Goal: Ask a question

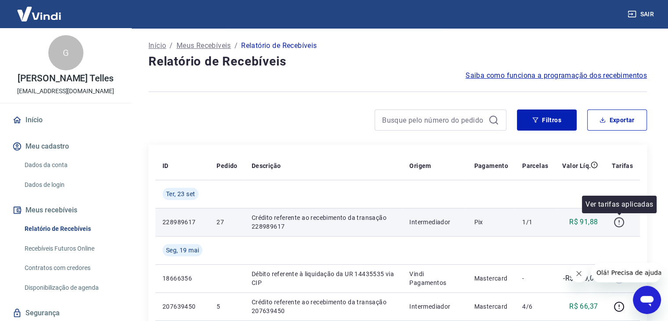
click at [618, 220] on icon "button" at bounding box center [619, 222] width 11 height 11
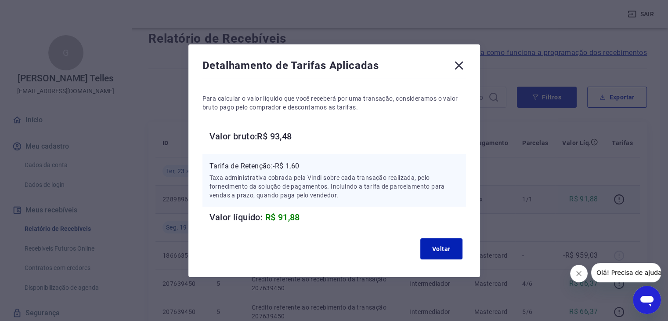
scroll to position [44, 0]
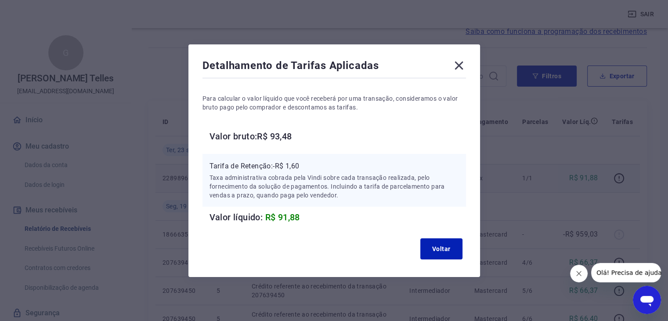
click at [464, 65] on icon at bounding box center [459, 65] width 14 height 14
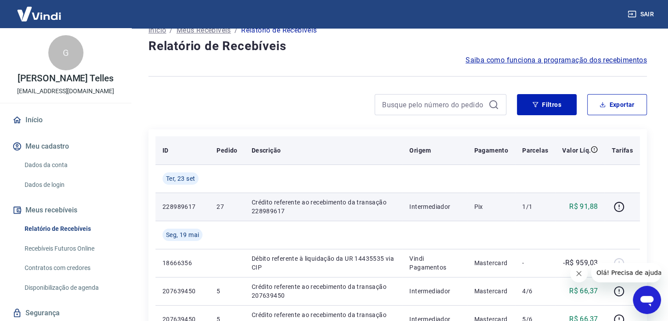
scroll to position [0, 0]
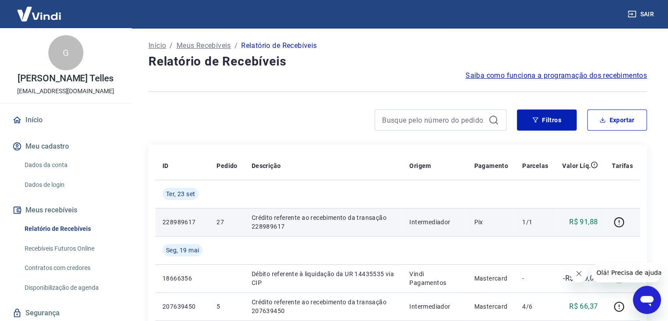
click at [589, 77] on span "Saiba como funciona a programação dos recebimentos" at bounding box center [556, 75] width 181 height 11
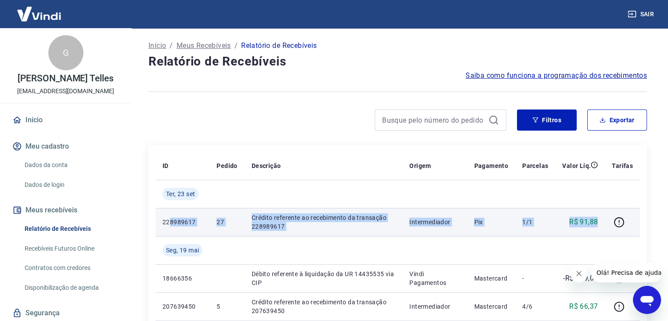
drag, startPoint x: 168, startPoint y: 217, endPoint x: 601, endPoint y: 210, distance: 432.8
click at [601, 210] on tr "228989617 27 Crédito referente ao recebimento da transação 228989617 Intermedia…" at bounding box center [398, 222] width 485 height 28
click at [490, 215] on td "Pix" at bounding box center [491, 222] width 48 height 28
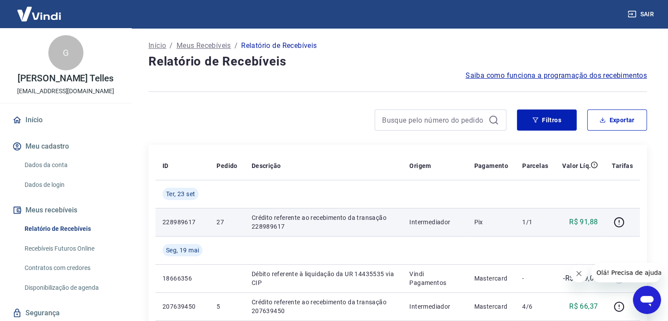
click at [173, 228] on td "228989617" at bounding box center [183, 222] width 54 height 28
click at [185, 223] on p "228989617" at bounding box center [183, 221] width 40 height 9
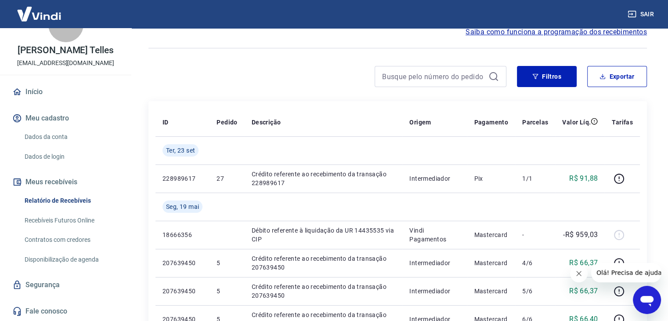
scroll to position [44, 0]
click at [82, 217] on link "Recebíveis Futuros Online" at bounding box center [71, 220] width 100 height 18
click at [647, 303] on icon "Abrir janela de mensagens" at bounding box center [647, 300] width 16 height 16
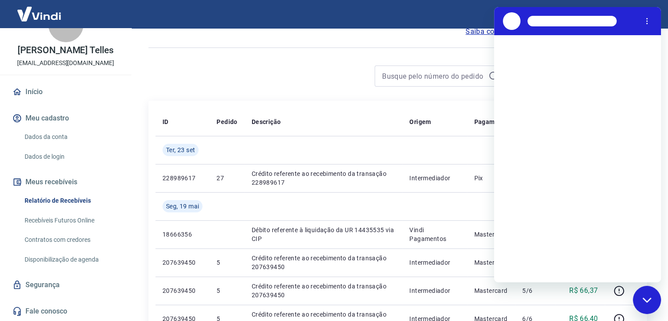
scroll to position [0, 0]
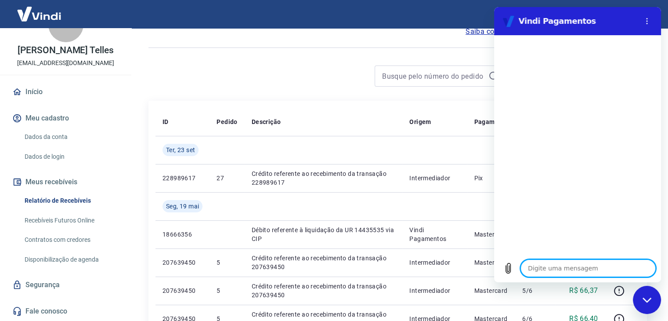
click at [571, 271] on textarea at bounding box center [588, 268] width 135 height 18
type textarea "O"
type textarea "x"
type textarea "OI"
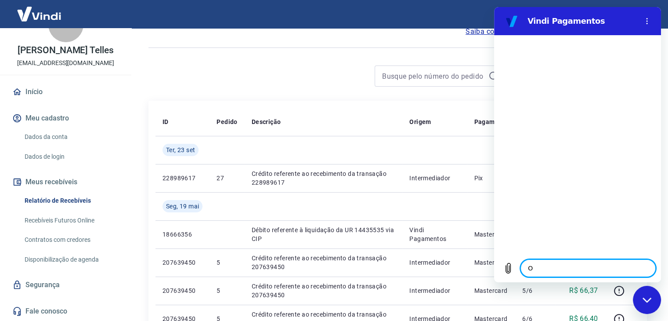
type textarea "x"
type textarea "OI"
type textarea "x"
type textarea "OI B"
type textarea "x"
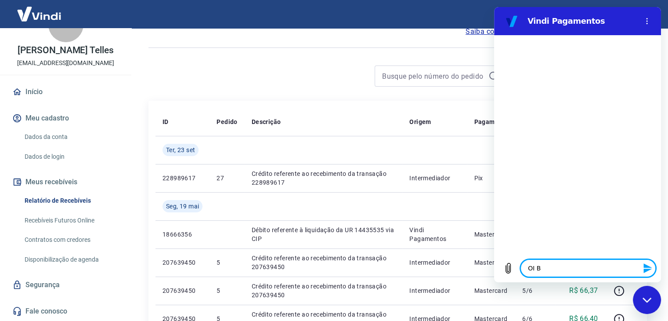
type textarea "OI BO"
type textarea "x"
type textarea "OI BOM"
type textarea "x"
type textarea "OI BOM"
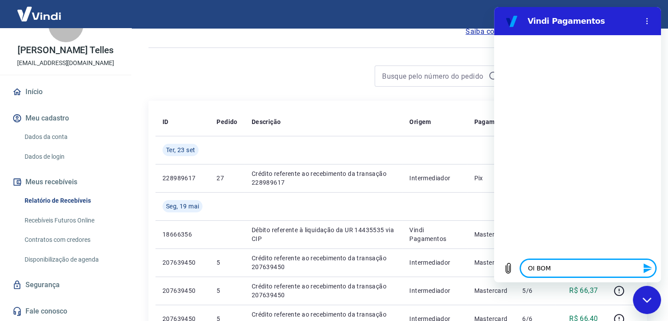
type textarea "x"
type textarea "OI BOM"
type textarea "x"
type textarea "OI BO"
type textarea "x"
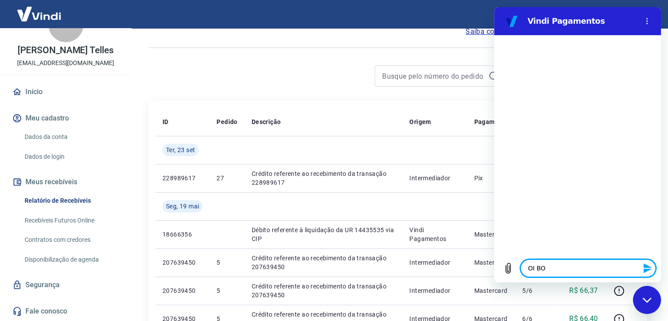
type textarea "OI B"
type textarea "x"
type textarea "OI"
type textarea "x"
type textarea "OI"
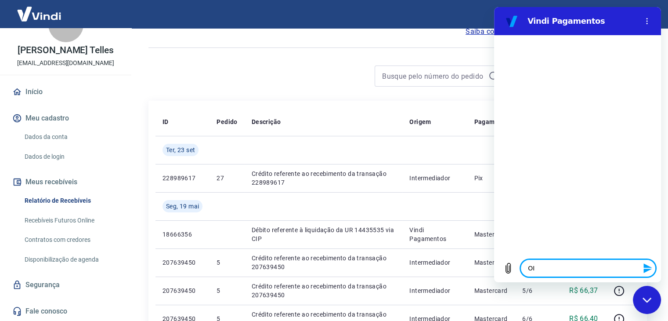
type textarea "x"
type textarea "O"
type textarea "x"
type textarea "B"
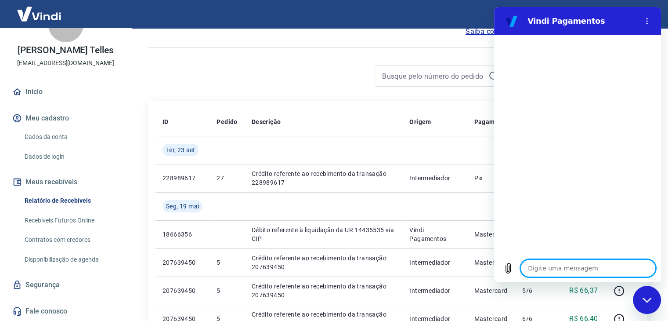
type textarea "x"
type textarea "Bo"
type textarea "x"
type textarea "Bom"
type textarea "x"
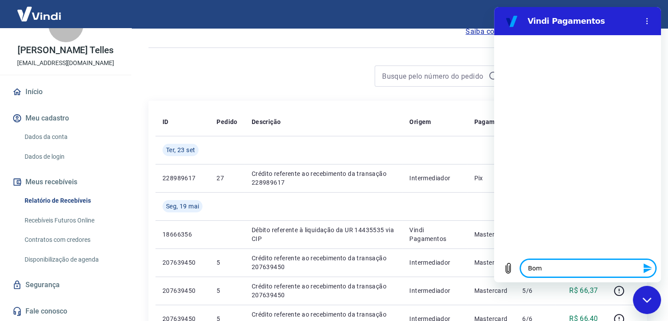
type textarea "Bom"
type textarea "x"
type textarea "Bom d"
type textarea "x"
type textarea "Bom di"
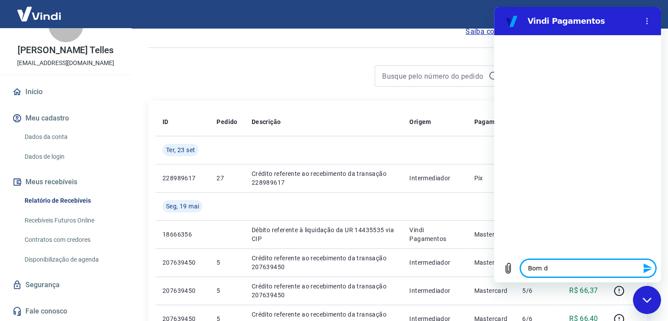
type textarea "x"
type textarea "Bom dia"
type textarea "x"
click at [588, 266] on textarea at bounding box center [588, 268] width 135 height 18
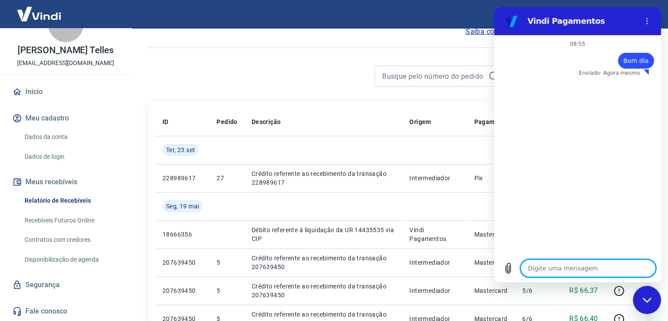
type textarea "P"
type textarea "x"
type textarea "Pr"
type textarea "x"
type textarea "Pre"
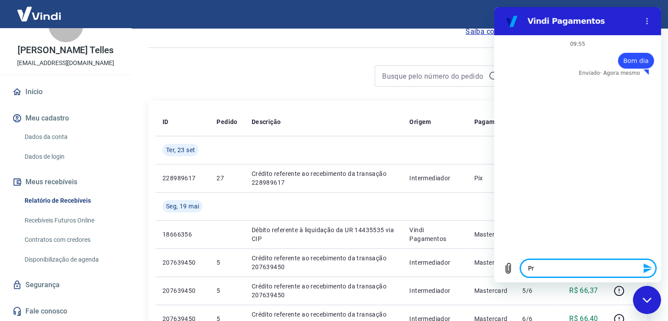
type textarea "x"
type textarea "Prec"
type textarea "x"
type textarea "Preci"
type textarea "x"
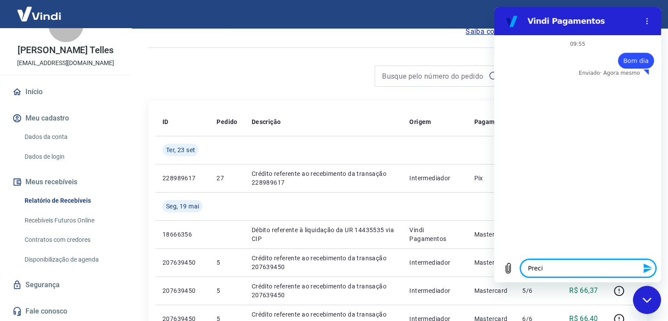
type textarea "Precis"
type textarea "x"
type textarea "Preciso"
type textarea "x"
type textarea "Preciso"
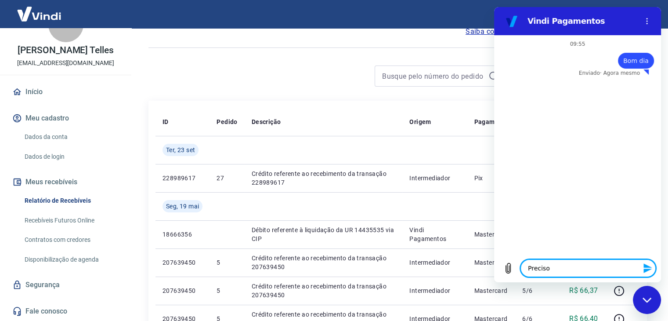
type textarea "x"
type textarea "Preciso d"
type textarea "x"
type textarea "Preciso de"
type textarea "x"
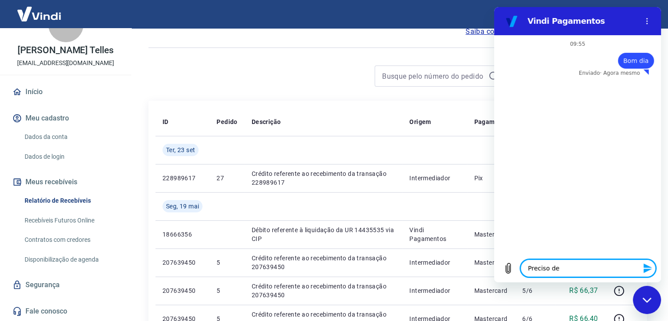
type textarea "Preciso de"
type textarea "x"
type textarea "Preciso de a"
type textarea "x"
type textarea "Preciso de aj"
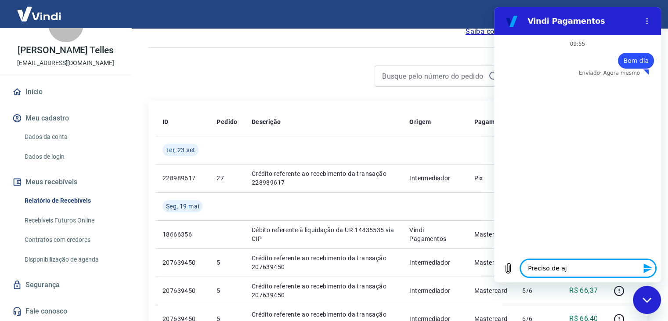
type textarea "x"
type textarea "Preciso de aju"
type textarea "x"
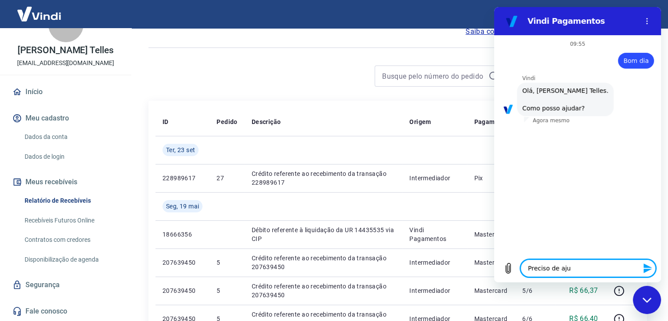
type textarea "Preciso de ajud"
type textarea "x"
type textarea "Preciso de ajuda"
type textarea "x"
type textarea "Preciso de ajuda"
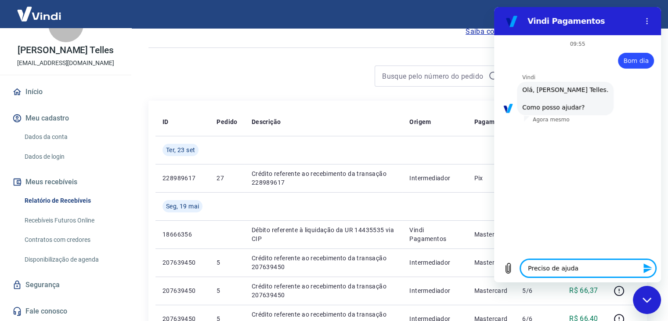
type textarea "x"
type textarea "Preciso de ajuda e"
type textarea "x"
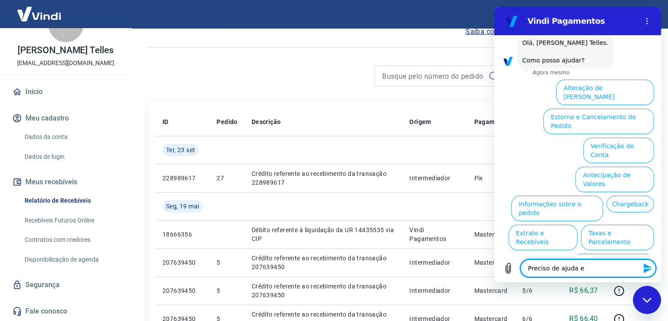
scroll to position [51, 0]
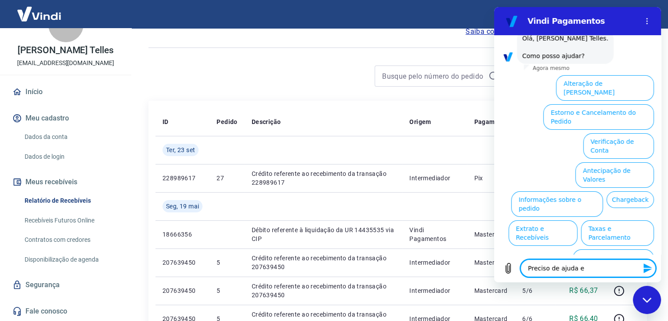
type textarea "Preciso de ajuda em"
type textarea "x"
type textarea "Preciso de ajuda e"
type textarea "x"
type textarea "Preciso de ajuda"
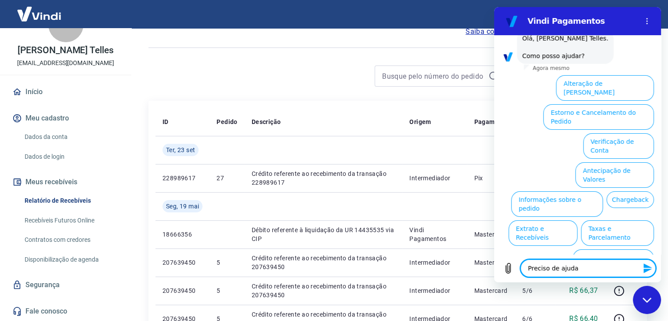
type textarea "x"
type textarea "Preciso de ajuda"
type textarea "x"
type textarea "Preciso de ajud"
type textarea "x"
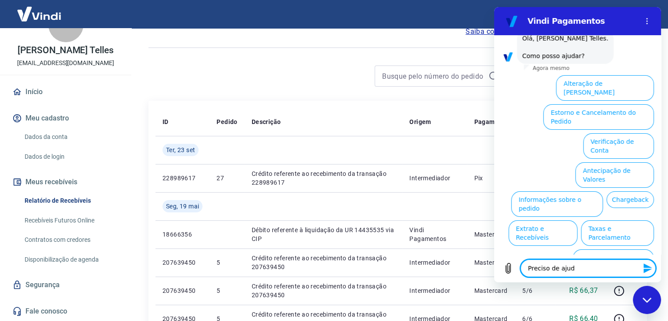
type textarea "Preciso de aju"
type textarea "x"
type textarea "Preciso de aj"
type textarea "x"
type textarea "Preciso de a"
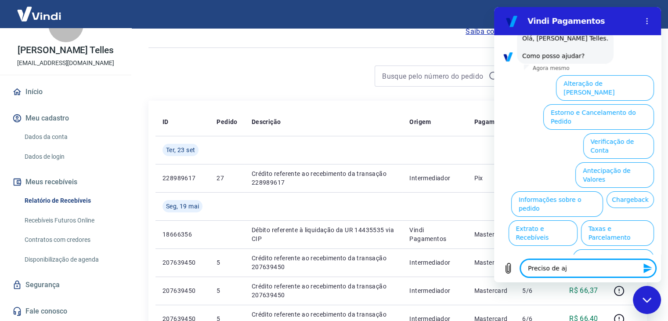
type textarea "x"
type textarea "Preciso de"
type textarea "x"
type textarea "Preciso de"
type textarea "x"
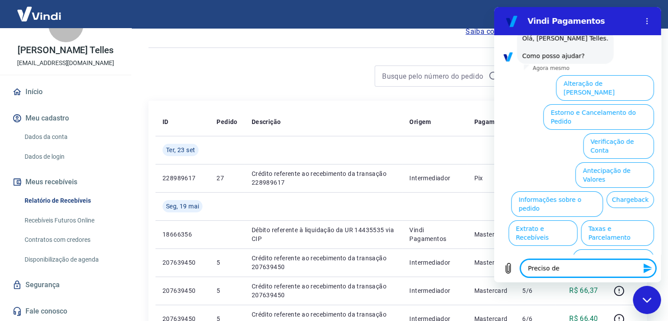
type textarea "Preciso d"
type textarea "x"
type textarea "Preciso"
type textarea "x"
type textarea "Preciso"
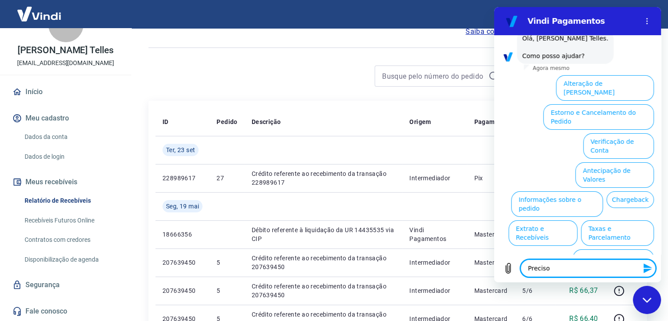
type textarea "x"
type textarea "Precis"
type textarea "x"
type textarea "Preci"
type textarea "x"
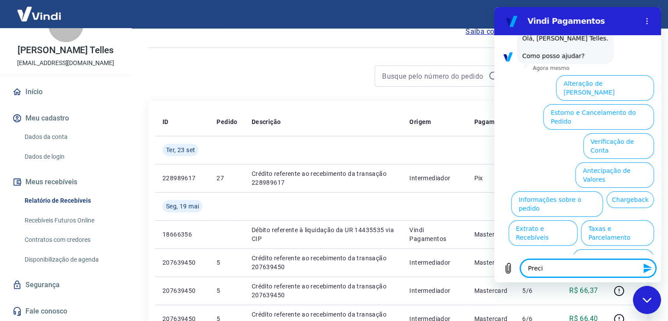
type textarea "Prec"
type textarea "x"
type textarea "Pre"
type textarea "x"
type textarea "Pr"
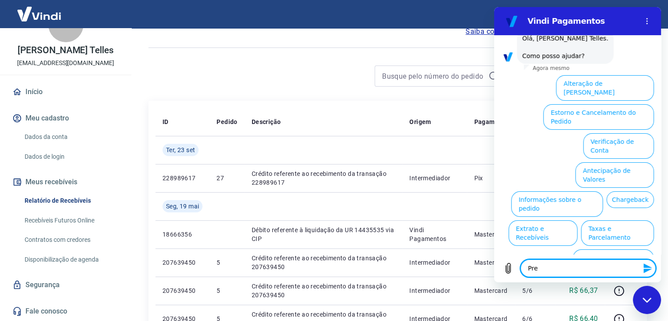
type textarea "x"
type textarea "P"
type textarea "x"
click at [578, 220] on button "Extrato e Recebíveis" at bounding box center [543, 232] width 69 height 25
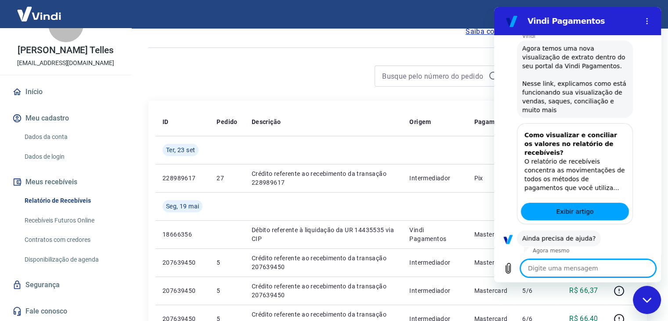
scroll to position [131, 0]
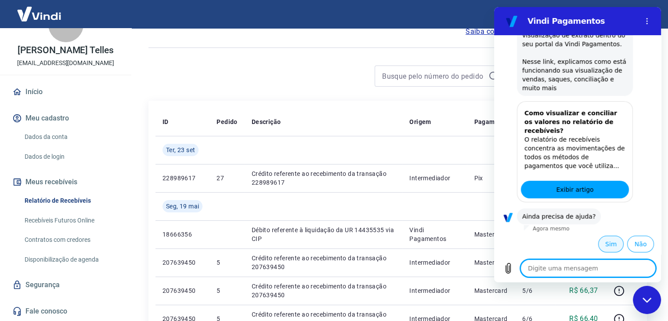
click at [605, 250] on button "Sim" at bounding box center [610, 243] width 25 height 17
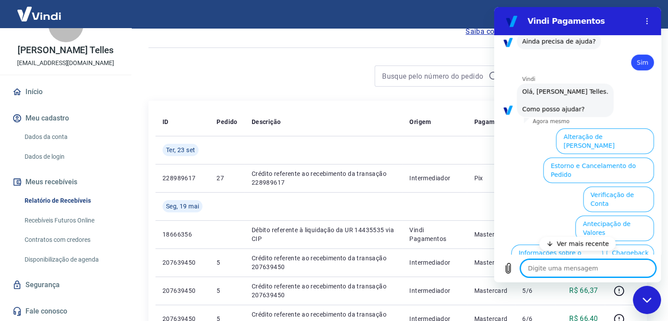
scroll to position [359, 0]
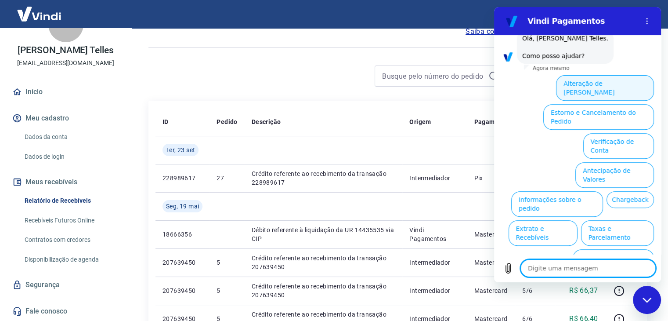
click at [604, 88] on button "Alteração de [PERSON_NAME]" at bounding box center [605, 87] width 98 height 25
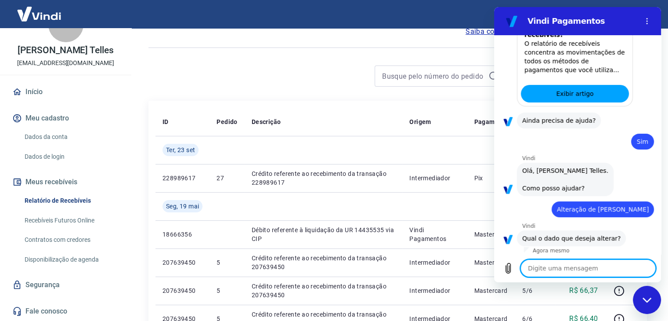
scroll to position [309, 0]
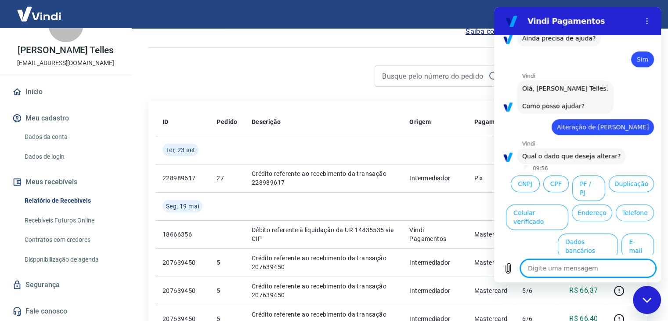
type textarea "x"
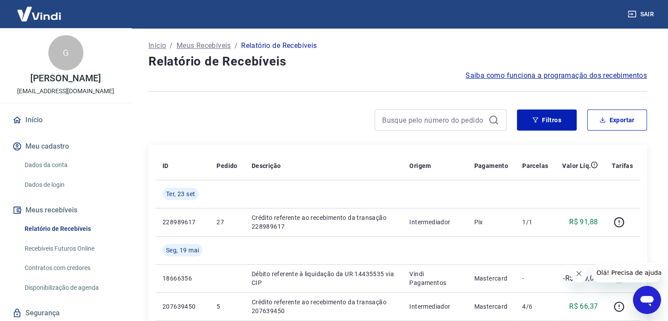
click at [318, 119] on div at bounding box center [327, 119] width 358 height 21
click at [640, 297] on icon "Abrir janela de mensagens" at bounding box center [647, 300] width 16 height 16
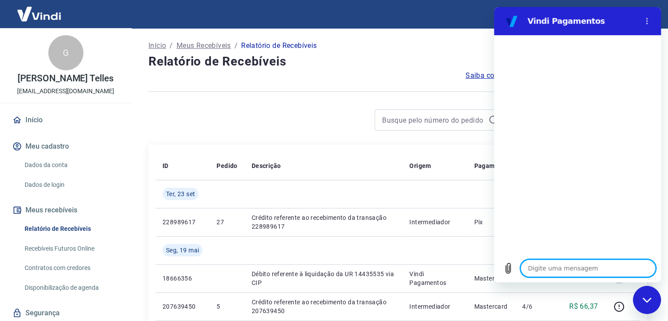
click at [596, 269] on textarea at bounding box center [588, 268] width 135 height 18
type textarea "o"
type textarea "x"
type textarea "on"
type textarea "x"
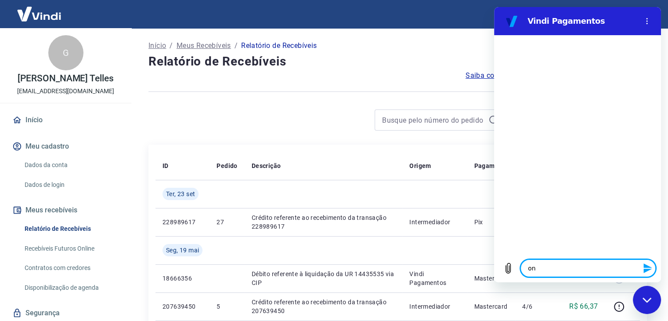
type textarea "ond"
type textarea "x"
type textarea "onde"
type textarea "x"
type textarea "onde"
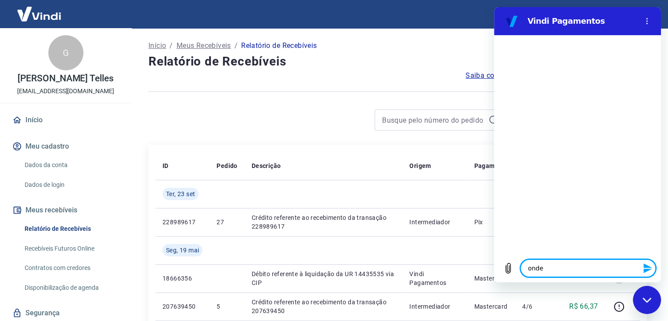
type textarea "x"
type textarea "onde e"
type textarea "x"
type textarea "onde e"
type textarea "x"
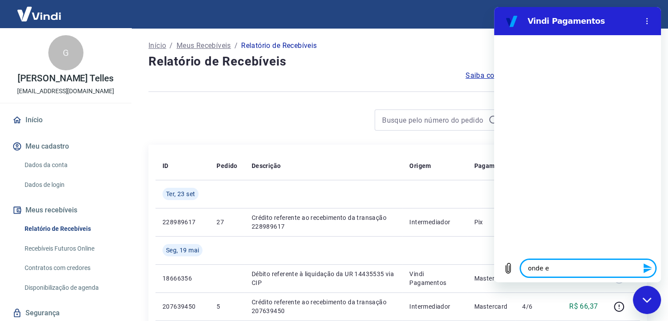
type textarea "onde e q"
type textarea "x"
type textarea "onde e qu"
type textarea "x"
type textarea "onde e qua"
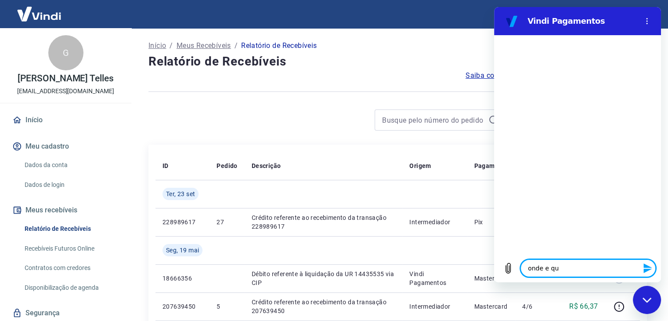
type textarea "x"
type textarea "onde e quan"
type textarea "x"
type textarea "onde e quant"
type textarea "x"
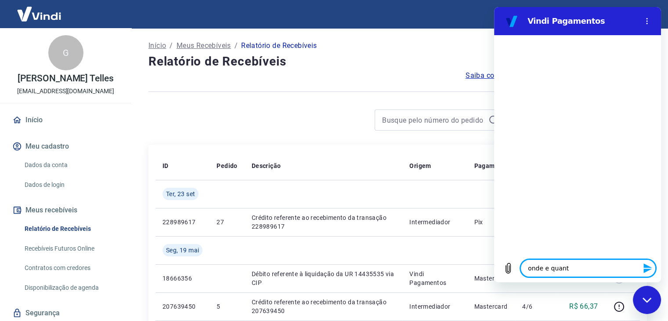
type textarea "onde e quanto"
type textarea "x"
type textarea "onde e quant"
type textarea "x"
type textarea "onde e quan"
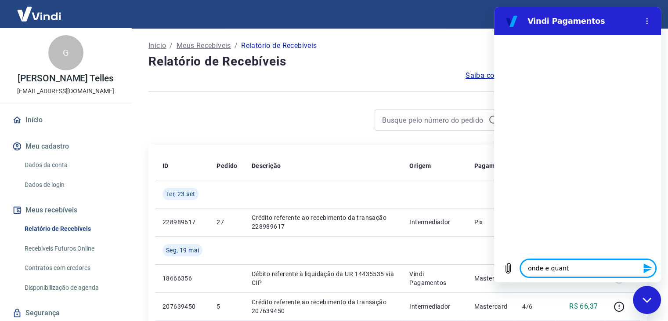
type textarea "x"
type textarea "onde e qua"
type textarea "x"
type textarea "onde e qu"
type textarea "x"
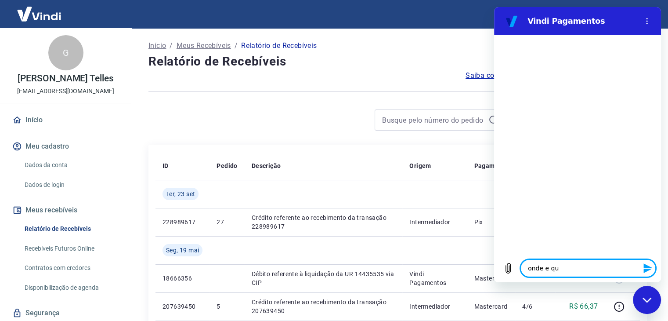
type textarea "onde e q"
type textarea "x"
type textarea "onde e"
type textarea "x"
type textarea "onde e"
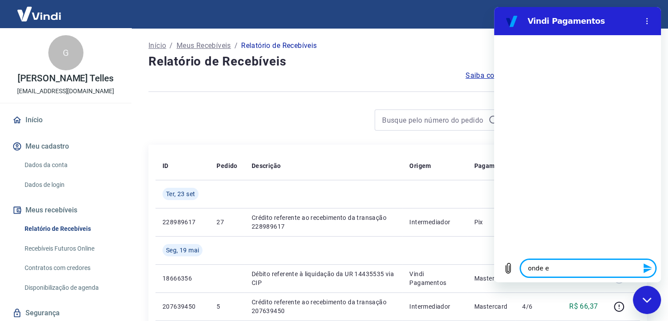
type textarea "x"
type textarea "onde e"
type textarea "x"
type textarea "onde e q"
type textarea "x"
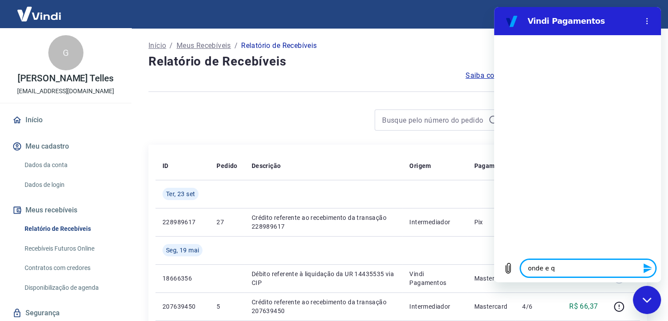
type textarea "onde e qu"
type textarea "x"
type textarea "onde e qua"
type textarea "x"
type textarea "onde e quan"
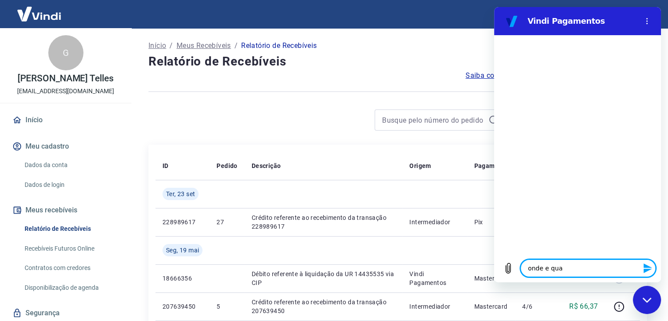
type textarea "x"
type textarea "onde e quand"
type textarea "x"
type textarea "onde e quando"
type textarea "x"
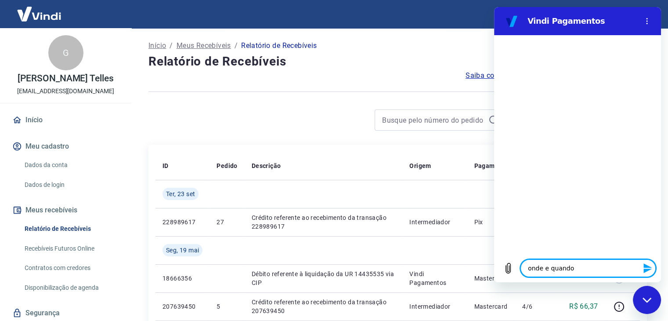
type textarea "onde e quando"
type textarea "x"
type textarea "onde e quando v"
type textarea "x"
type textarea "onde e quando va"
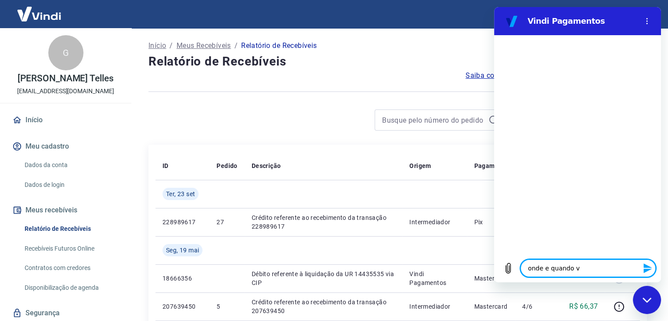
type textarea "x"
type textarea "onde e quando vai"
type textarea "x"
type textarea "onde e quando vai"
type textarea "x"
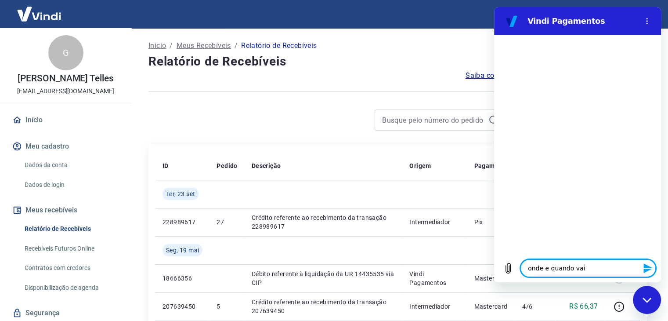
type textarea "onde e quando vai e"
type textarea "x"
type textarea "onde e quando vai en"
type textarea "x"
type textarea "onde e quando vai ent"
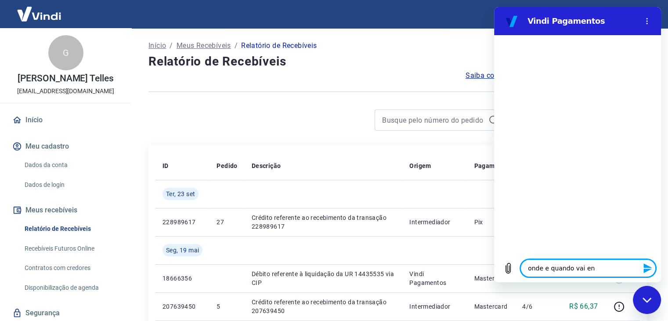
type textarea "x"
type textarea "onde e quando vai entr"
type textarea "x"
type textarea "onde e quando vai entra"
type textarea "x"
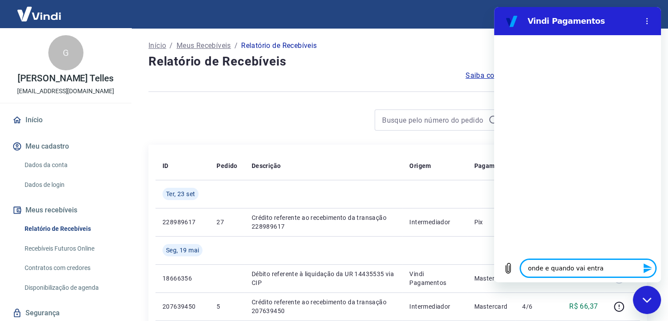
type textarea "onde e quando vai entrar"
type textarea "x"
type textarea "onde e quando vai entrar"
type textarea "x"
type textarea "onde e quando vai entrar o"
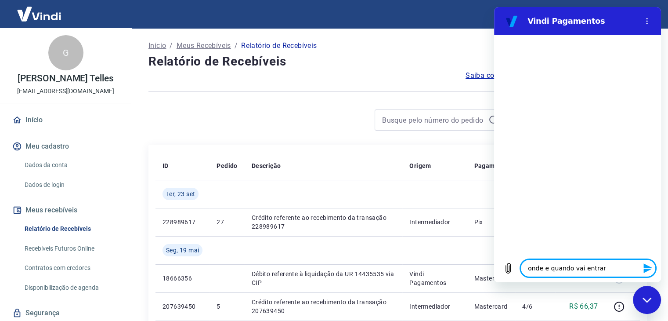
type textarea "x"
type textarea "onde e quando vai entrar os"
type textarea "x"
type textarea "onde e quando vai entrar os"
type textarea "x"
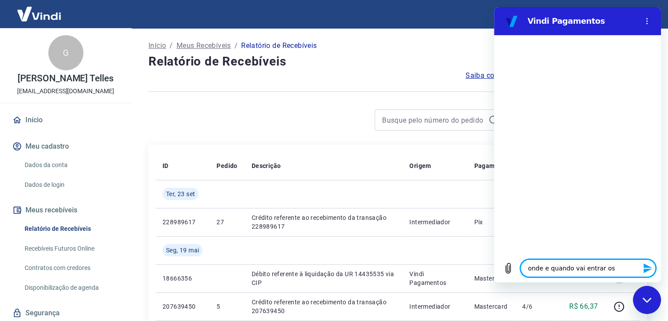
type textarea "onde e quando vai entrar os v"
type textarea "x"
type textarea "onde e quando vai entrar os va"
type textarea "x"
type textarea "onde e quando vai entrar os val"
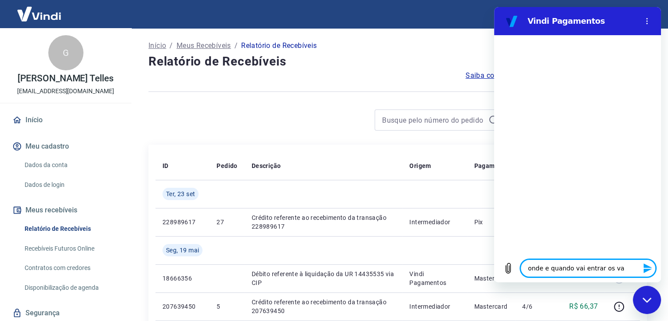
type textarea "x"
type textarea "onde e quando vai entrar os valo"
type textarea "x"
type textarea "onde e quando vai entrar os valor"
type textarea "x"
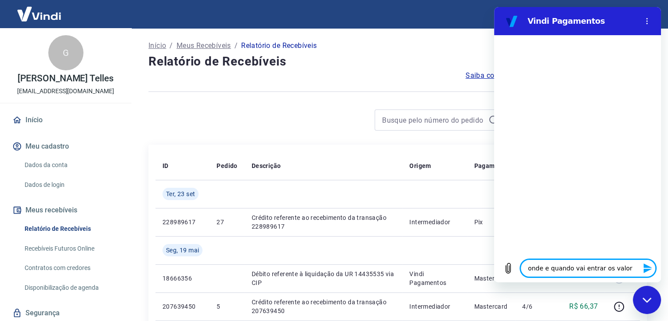
type textarea "onde e quando vai entrar os valore"
type textarea "x"
type textarea "onde e quando vai entrar os valores"
type textarea "x"
type textarea "onde e quando vai entrar os valores"
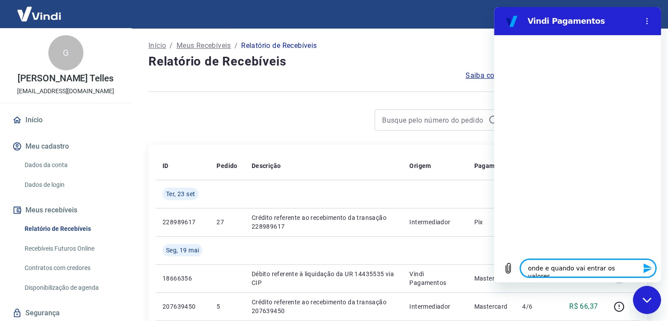
type textarea "x"
type textarea "onde e quando vai entrar os valores d"
type textarea "x"
type textarea "onde e quando vai entrar os valores da"
type textarea "x"
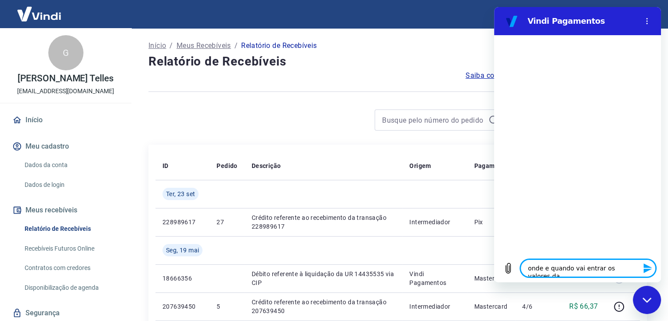
type textarea "onde e quando vai entrar os valores das"
type textarea "x"
type textarea "onde e quando vai entrar os valores das"
type textarea "x"
type textarea "onde e quando vai entrar os valores das m"
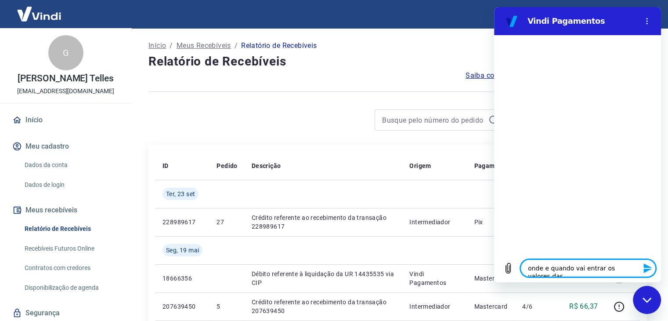
type textarea "x"
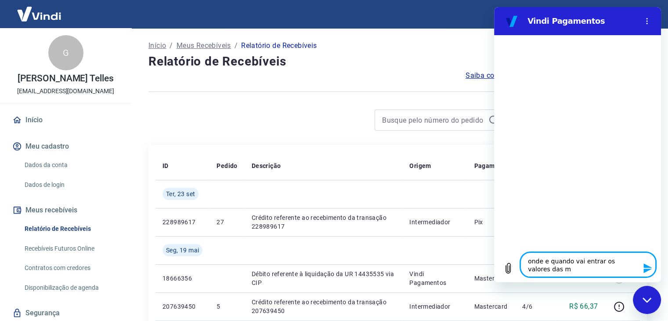
type textarea "onde e quando vai entrar os valores das mi"
type textarea "x"
type textarea "onde e quando vai entrar os valores das min"
type textarea "x"
type textarea "onde e quando vai entrar os valores das minh"
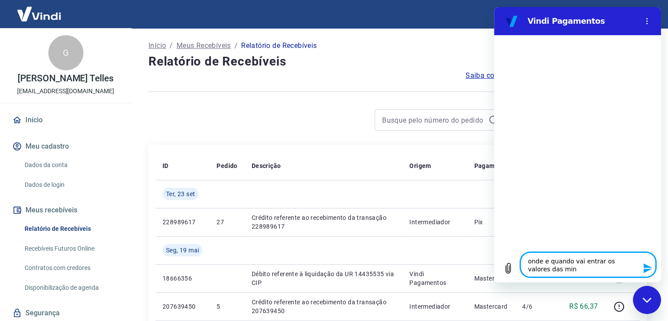
type textarea "x"
type textarea "onde e quando vai entrar os valores das minhd"
type textarea "x"
type textarea "onde e quando vai entrar os valores das minhda"
type textarea "x"
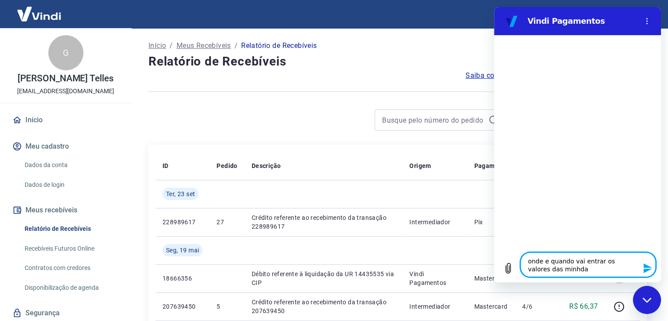
type textarea "onde e quando vai entrar os valores das minhdas"
type textarea "x"
type textarea "onde e quando vai entrar os valores das minhda"
type textarea "x"
type textarea "onde e quando vai entrar os valores das minhd"
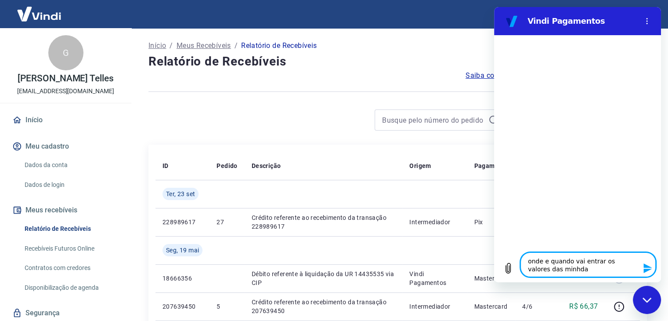
type textarea "x"
type textarea "onde e quando vai entrar os valores das minh"
type textarea "x"
type textarea "onde e quando vai entrar os valores das minha"
type textarea "x"
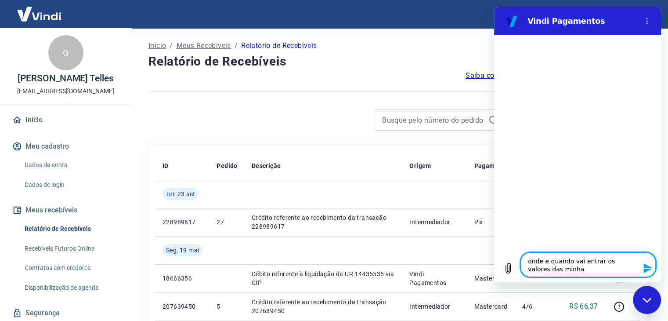
type textarea "onde e quando vai entrar os valores das minhas"
type textarea "x"
type textarea "onde e quando vai entrar os valores das minhas"
type textarea "x"
type textarea "onde e quando vai entrar os valores das minhas v"
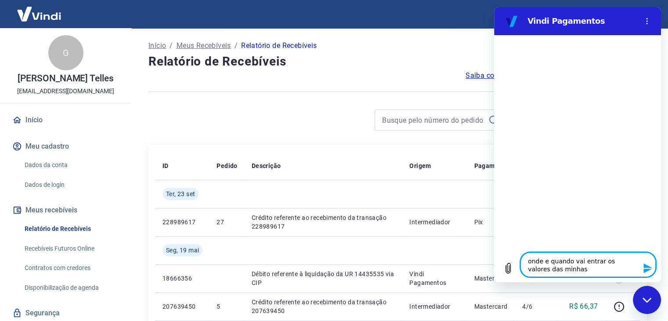
type textarea "x"
type textarea "onde e quando vai entrar os valores das minhas ve"
type textarea "x"
type textarea "onde e quando vai entrar os valores das minhas ven"
type textarea "x"
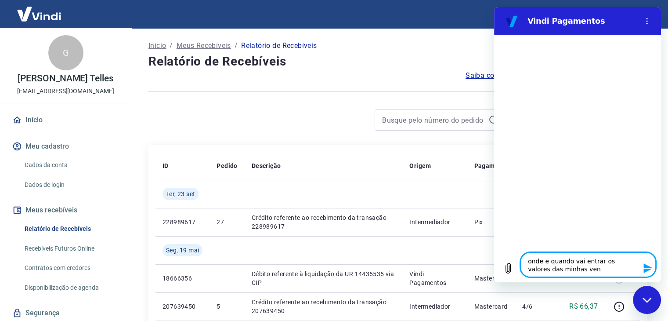
type textarea "onde e quando vai entrar os valores das minhas vend"
type textarea "x"
type textarea "onde e quando vai entrar os valores das minhas venda"
type textarea "x"
type textarea "onde e quando vai entrar os valores das minhas vendas"
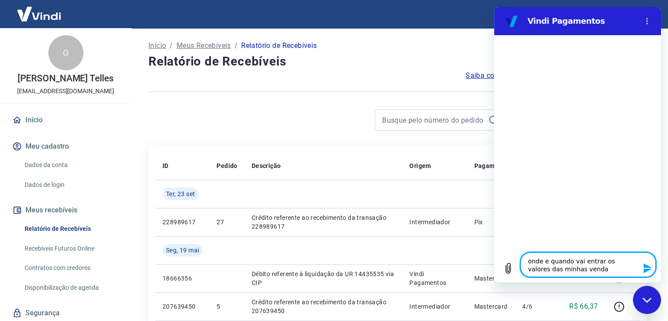
type textarea "x"
type textarea "onde e quando vai entrar os valores das minhas vendas?"
type textarea "x"
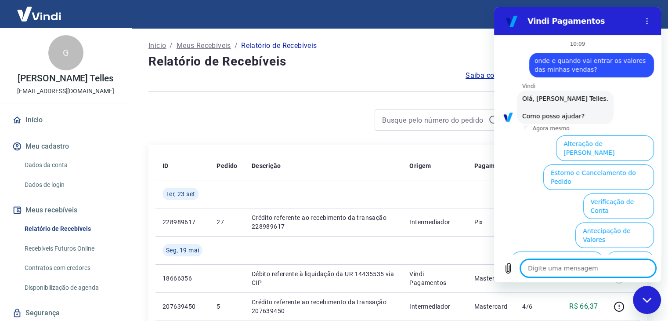
scroll to position [60, 0]
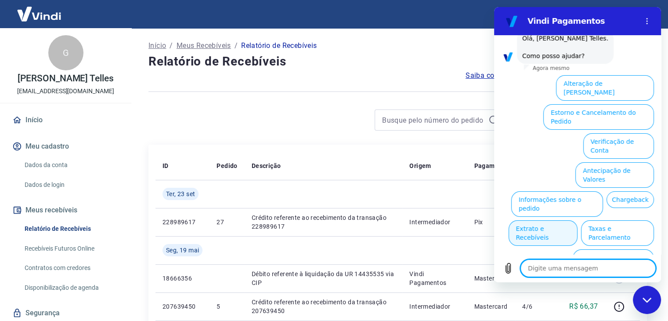
click at [578, 220] on button "Extrato e Recebíveis" at bounding box center [543, 232] width 69 height 25
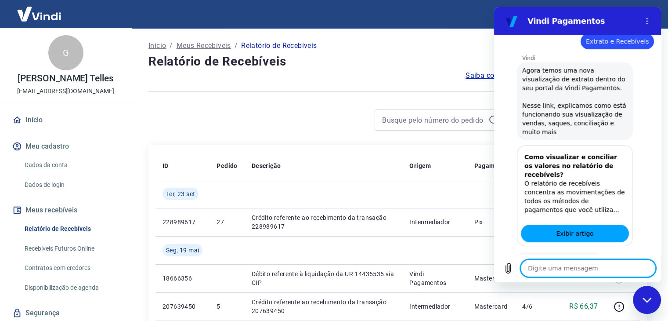
scroll to position [140, 0]
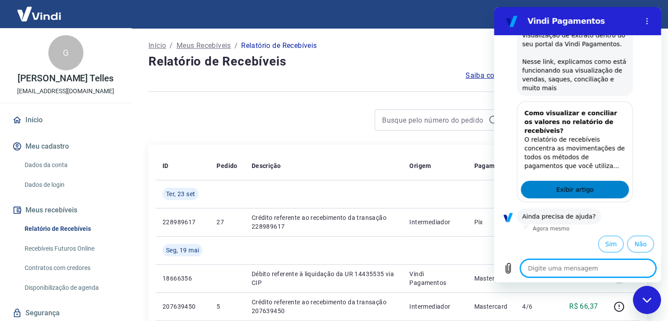
click at [598, 186] on link "Exibir artigo" at bounding box center [575, 190] width 108 height 18
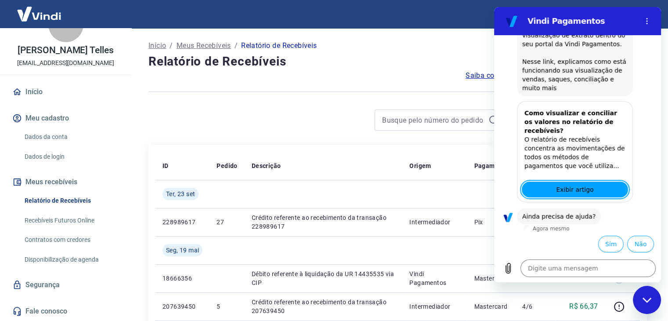
scroll to position [0, 0]
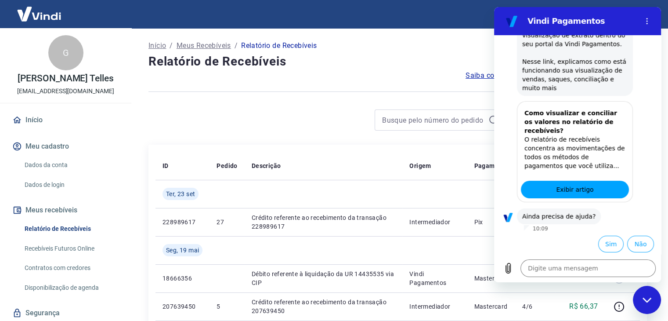
type textarea "x"
